Goal: Transaction & Acquisition: Purchase product/service

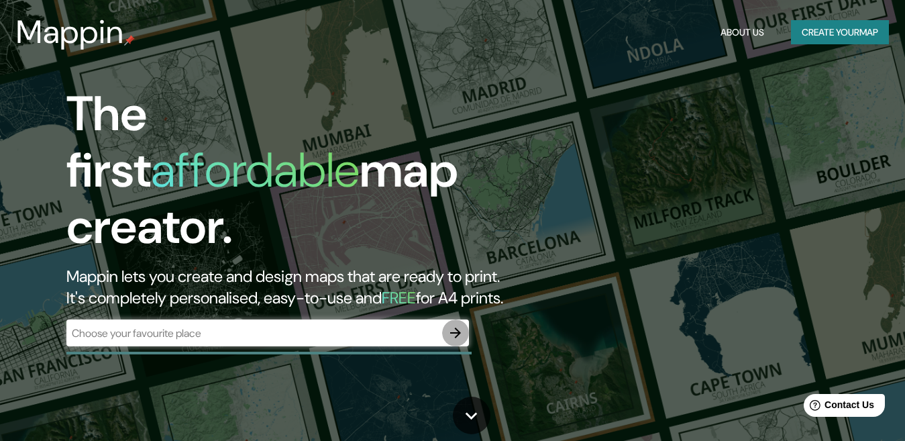
click at [453, 325] on icon "button" at bounding box center [455, 333] width 16 height 16
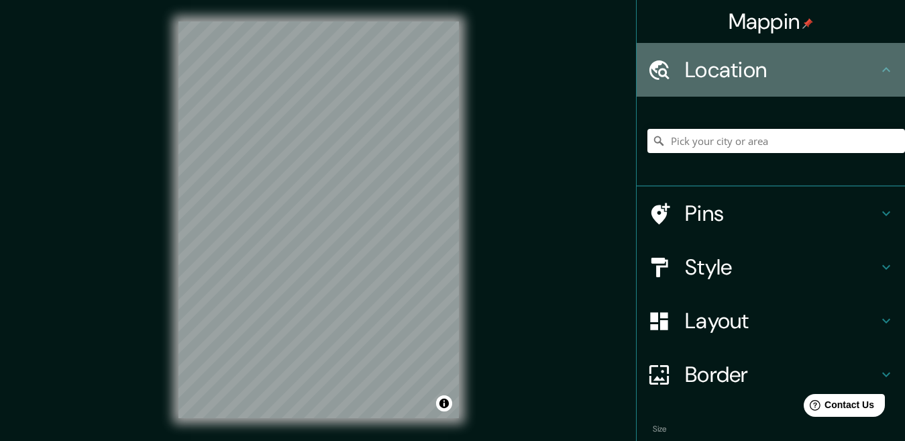
click at [740, 73] on h4 "Location" at bounding box center [781, 69] width 193 height 27
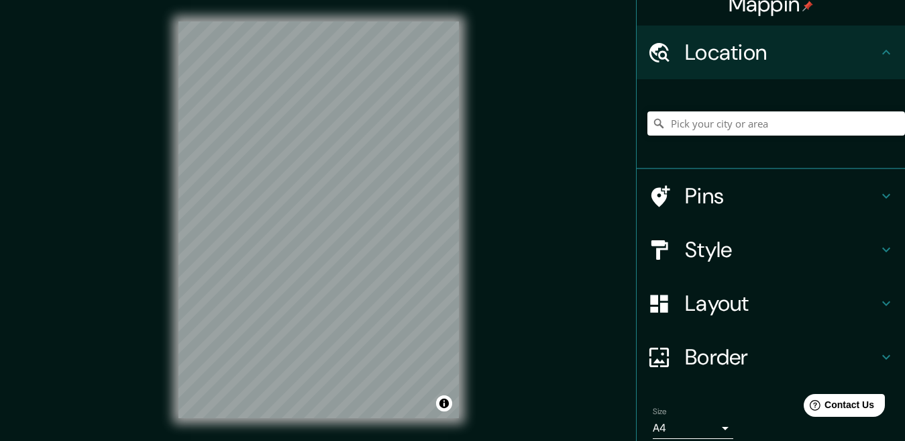
scroll to position [14, 0]
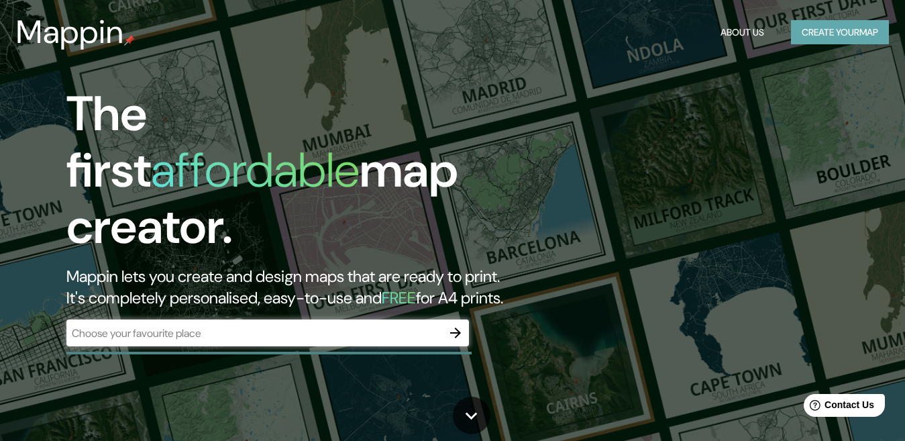
click at [818, 31] on button "Create your map" at bounding box center [840, 32] width 98 height 25
